Goal: Check status: Check status

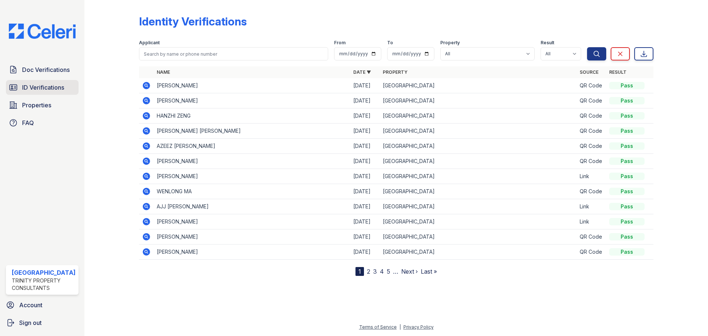
click at [50, 84] on span "ID Verifications" at bounding box center [43, 87] width 42 height 9
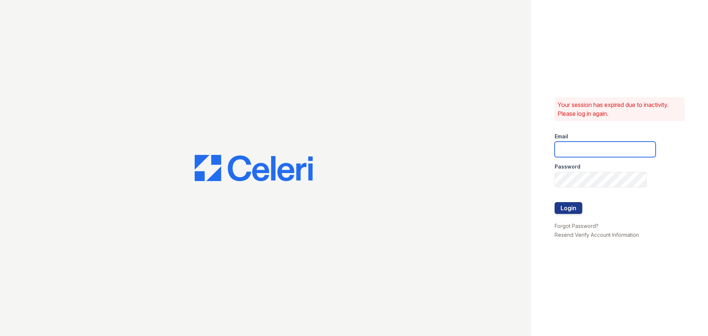
type input "arrivestreetervilleleasing@trinity-pm.com"
click at [555, 208] on button "Login" at bounding box center [568, 208] width 28 height 12
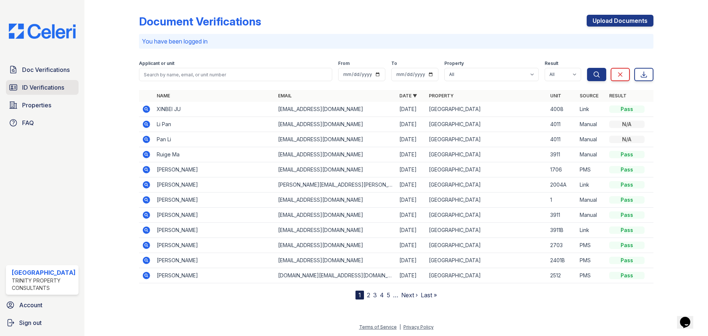
click at [47, 88] on span "ID Verifications" at bounding box center [43, 87] width 42 height 9
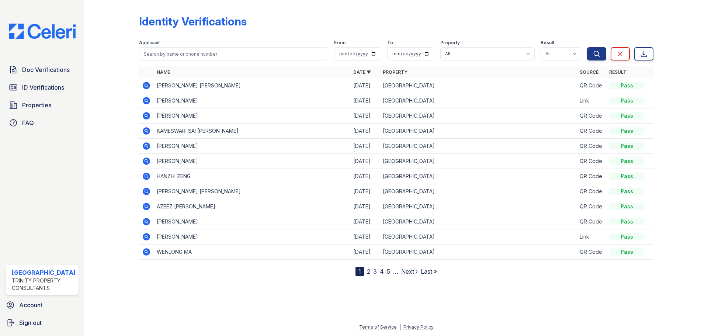
click at [144, 86] on icon at bounding box center [146, 85] width 7 height 7
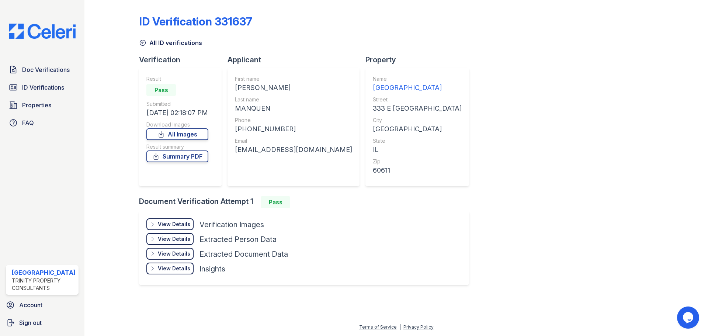
click at [175, 225] on div "View Details" at bounding box center [174, 223] width 32 height 7
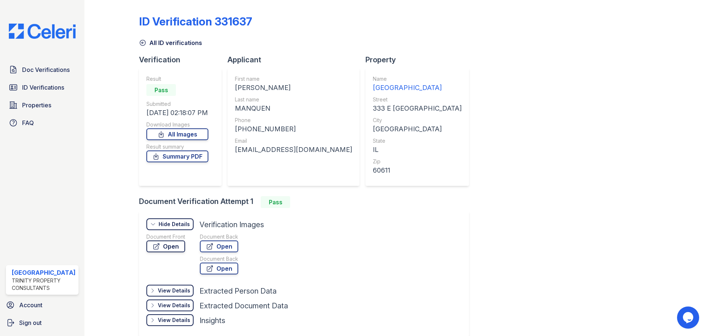
click at [175, 244] on link "Open" at bounding box center [165, 246] width 39 height 12
click at [212, 248] on icon at bounding box center [210, 247] width 6 height 6
click at [173, 156] on link "Summary PDF" at bounding box center [177, 156] width 62 height 12
click at [509, 102] on div "ID Verification 331637 All ID verifications Verification Result Pass Submitted …" at bounding box center [396, 174] width 514 height 343
drag, startPoint x: 427, startPoint y: 22, endPoint x: 377, endPoint y: 0, distance: 54.1
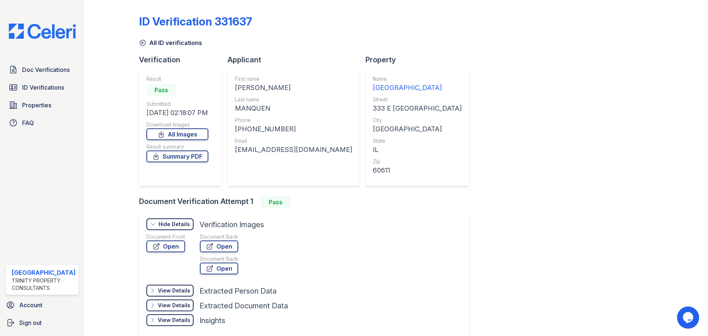
click at [420, 17] on div "ID Verification 331637" at bounding box center [396, 24] width 514 height 19
